Goal: Navigation & Orientation: Understand site structure

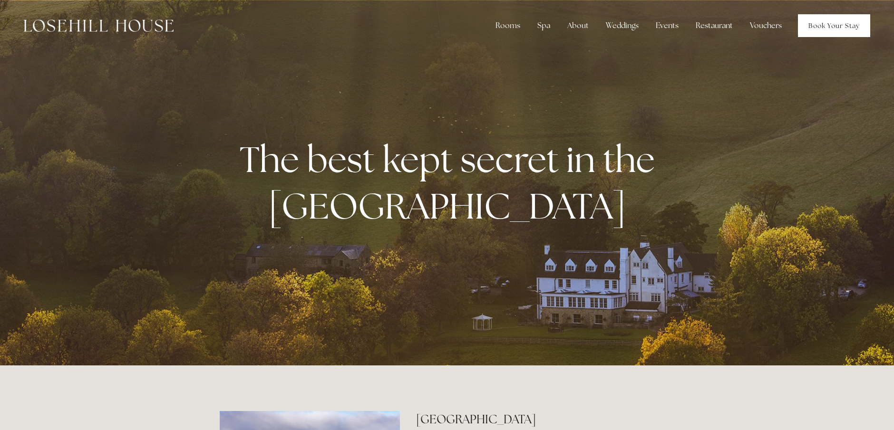
click at [825, 24] on link "Book Your Stay" at bounding box center [834, 25] width 72 height 23
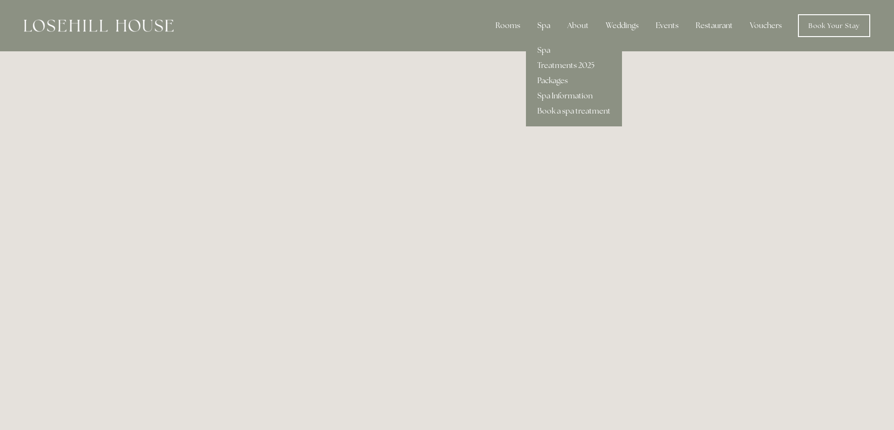
click at [546, 24] on div "Spa" at bounding box center [544, 25] width 28 height 19
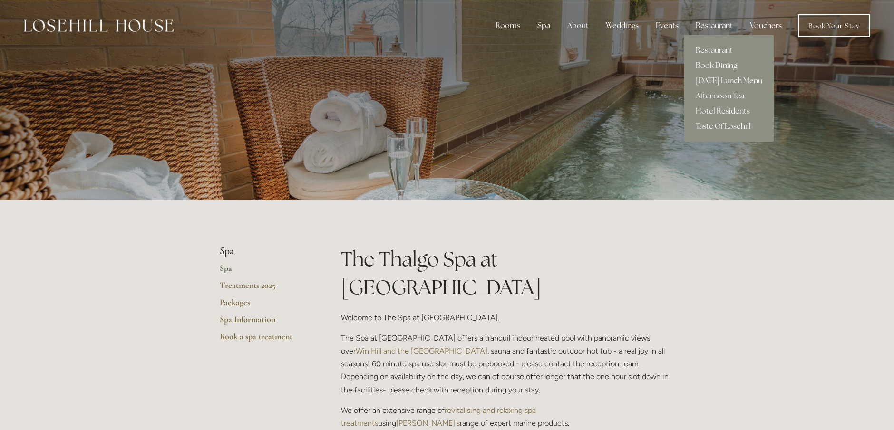
click at [712, 25] on div "Restaurant" at bounding box center [714, 25] width 52 height 19
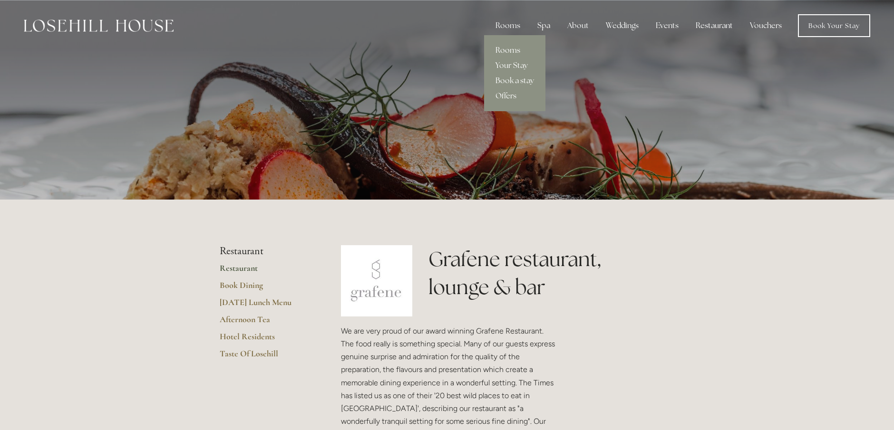
click at [512, 49] on link "Rooms" at bounding box center [514, 50] width 61 height 15
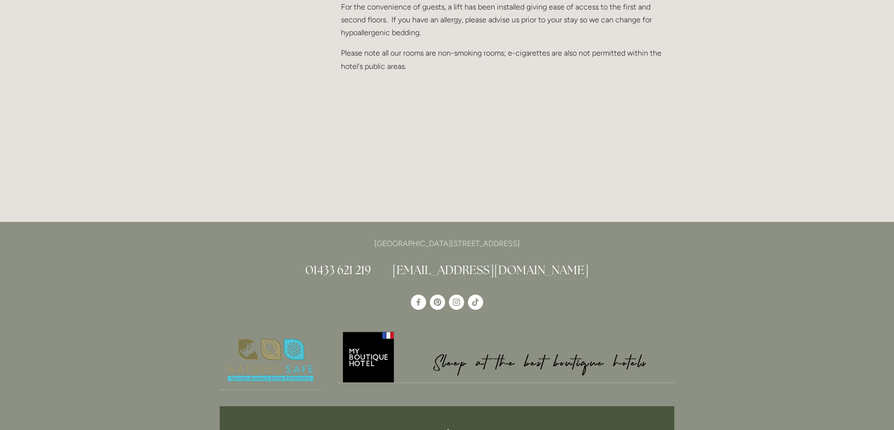
scroll to position [1301, 0]
